Goal: Task Accomplishment & Management: Manage account settings

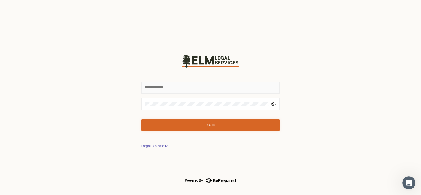
click at [154, 88] on input "text" at bounding box center [210, 88] width 138 height 12
type input "**********"
click at [198, 127] on button "Login" at bounding box center [210, 125] width 138 height 12
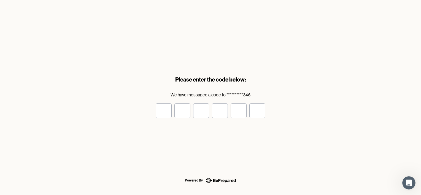
type input "*"
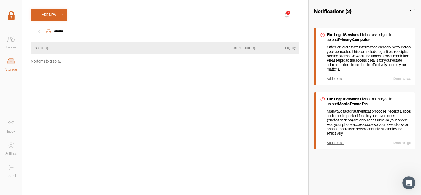
click at [10, 147] on icon at bounding box center [11, 145] width 11 height 11
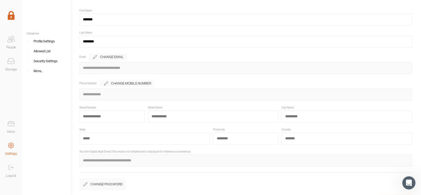
scroll to position [33, 0]
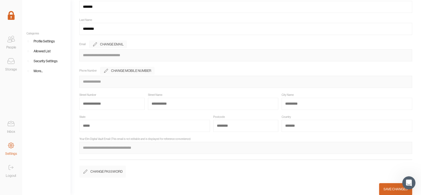
click at [11, 41] on icon at bounding box center [11, 39] width 11 height 11
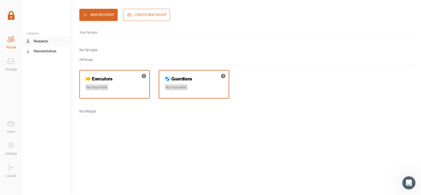
click at [14, 62] on icon at bounding box center [11, 61] width 11 height 11
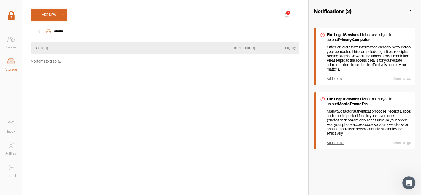
click at [10, 124] on icon at bounding box center [11, 123] width 11 height 11
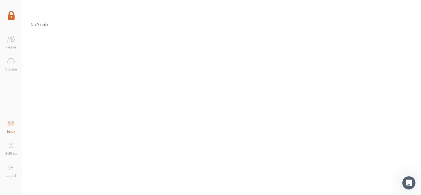
click at [9, 145] on icon at bounding box center [11, 145] width 11 height 11
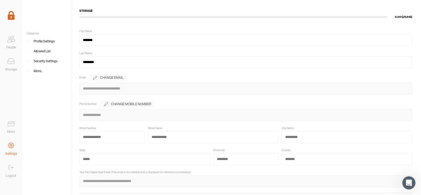
click at [41, 40] on div "Profile Settings" at bounding box center [44, 42] width 21 height 6
click at [41, 62] on div "Security Settings" at bounding box center [46, 61] width 24 height 6
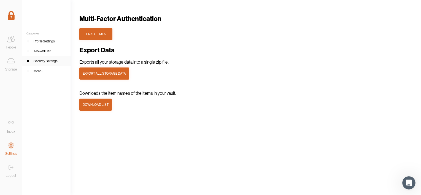
click at [12, 168] on icon at bounding box center [11, 167] width 11 height 11
